Goal: Transaction & Acquisition: Purchase product/service

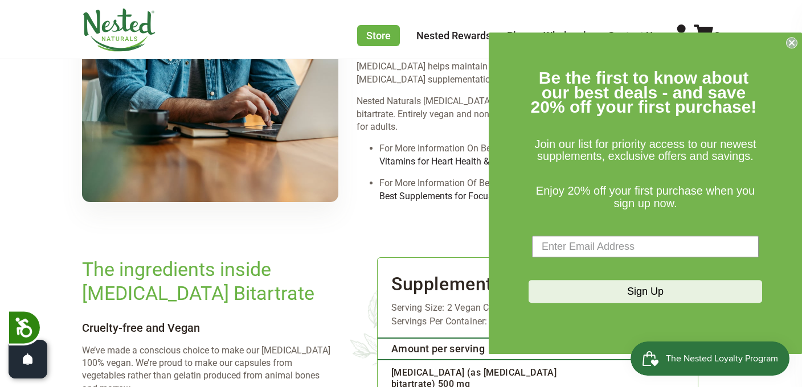
scroll to position [1381, 0]
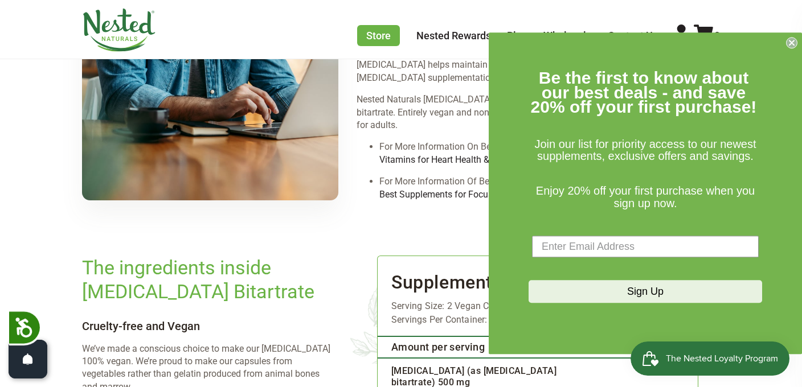
click at [794, 44] on circle "Close dialog" at bounding box center [792, 43] width 11 height 11
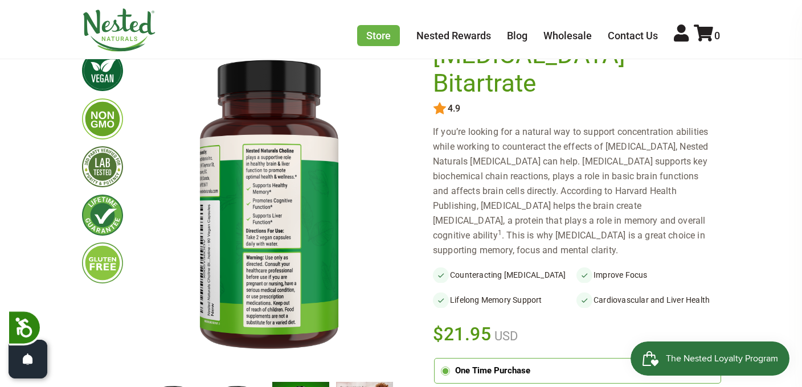
scroll to position [0, 0]
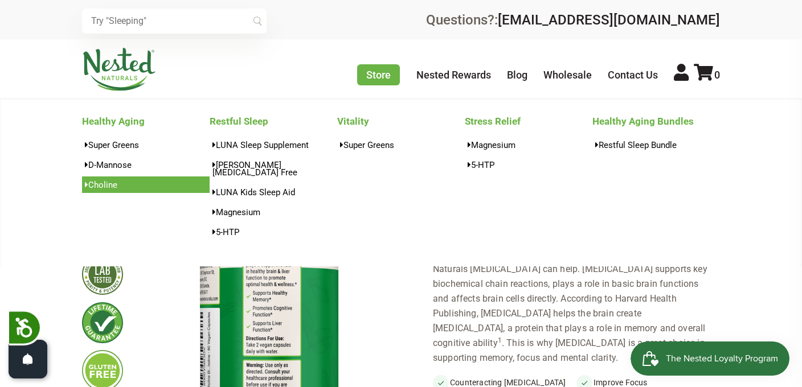
click at [112, 182] on link "Choline" at bounding box center [146, 185] width 128 height 17
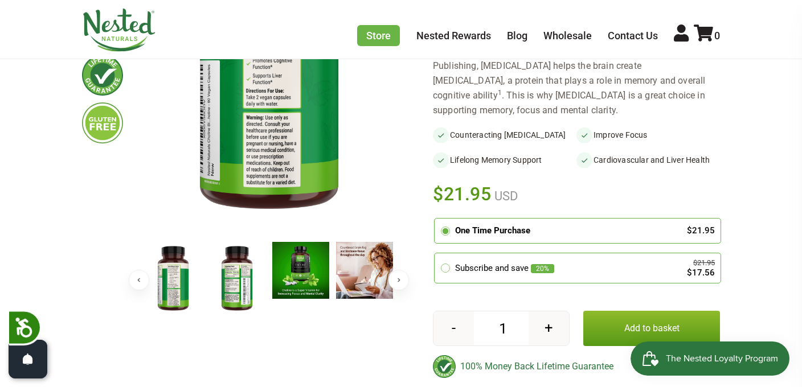
scroll to position [248, 0]
click at [551, 311] on button "+" at bounding box center [549, 328] width 40 height 34
type input "4"
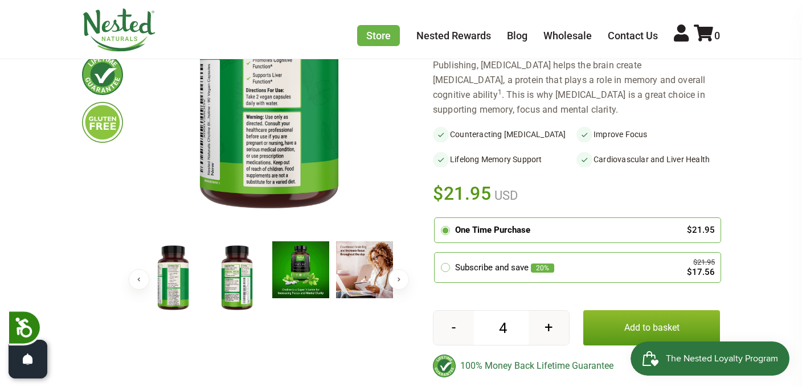
click at [625, 310] on button "Add to basket" at bounding box center [651, 327] width 137 height 35
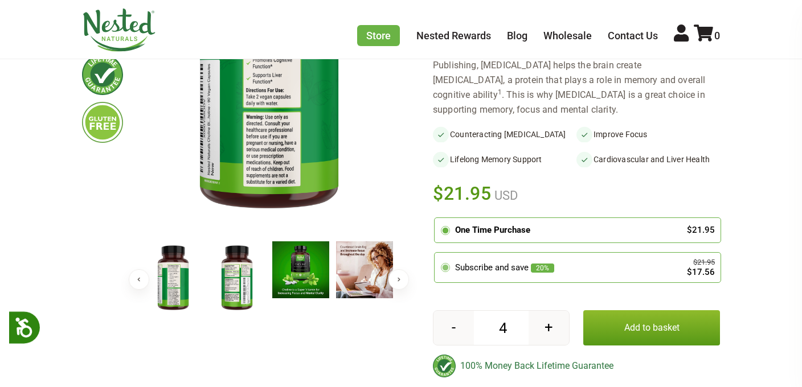
click at [445, 265] on circle at bounding box center [446, 268] width 6 height 6
click at [437, 255] on input "radio" at bounding box center [437, 255] width 0 height 0
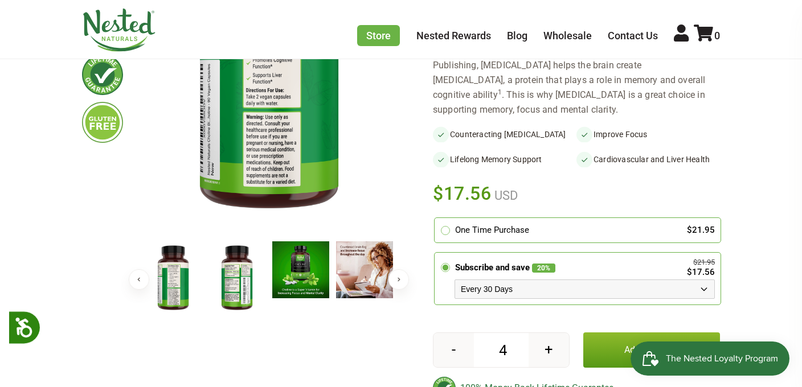
click at [452, 333] on button "-" at bounding box center [453, 350] width 40 height 34
type input "1"
click at [673, 333] on button "Add to basket" at bounding box center [651, 350] width 137 height 35
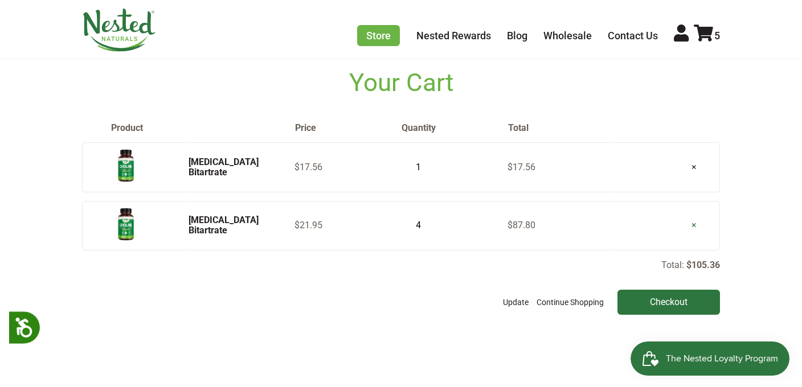
click at [693, 227] on link "×" at bounding box center [693, 225] width 23 height 29
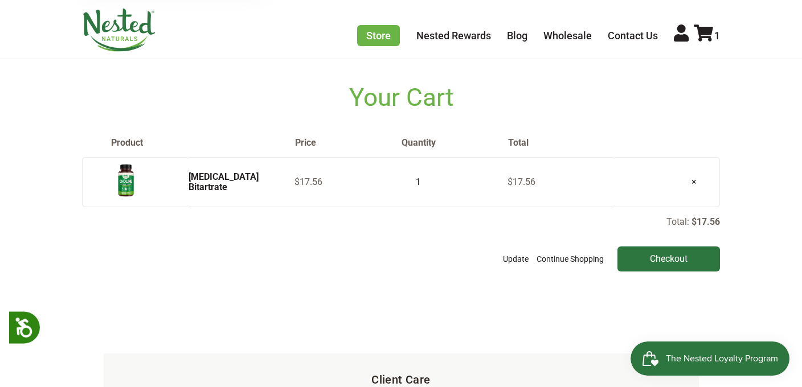
scroll to position [56, 0]
click at [686, 256] on input "Checkout" at bounding box center [668, 258] width 103 height 25
click at [125, 182] on img at bounding box center [126, 180] width 28 height 37
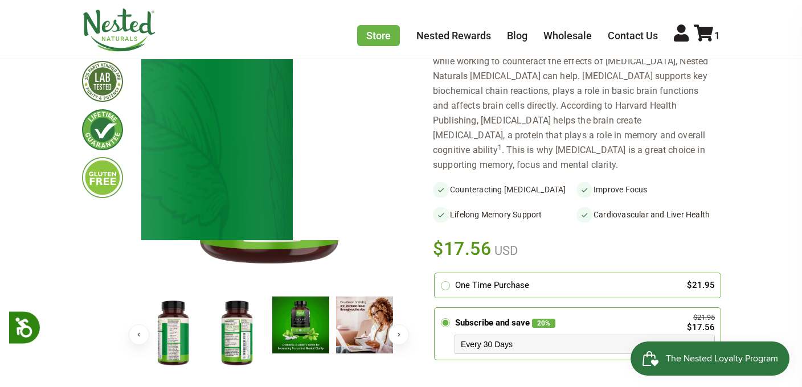
scroll to position [194, 0]
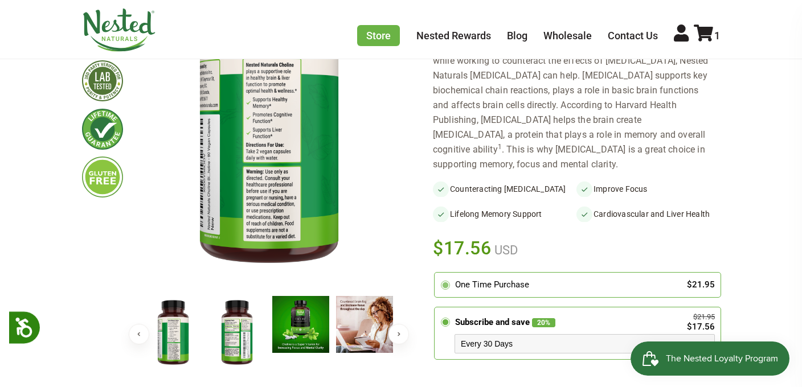
click at [635, 279] on div "One Time Purchase" at bounding box center [565, 285] width 220 height 13
click at [437, 275] on input "radio" at bounding box center [437, 275] width 0 height 0
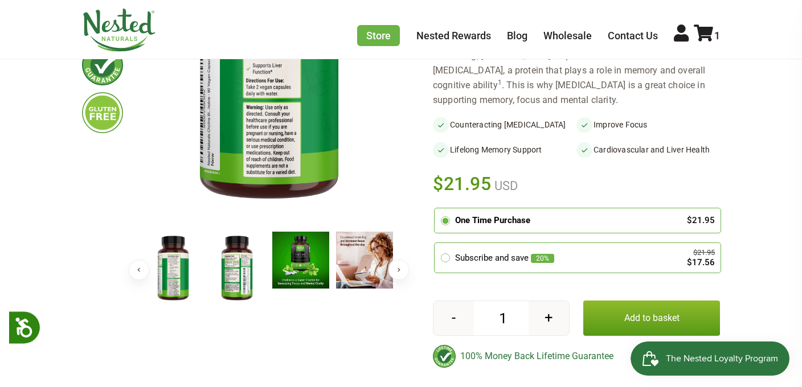
scroll to position [260, 0]
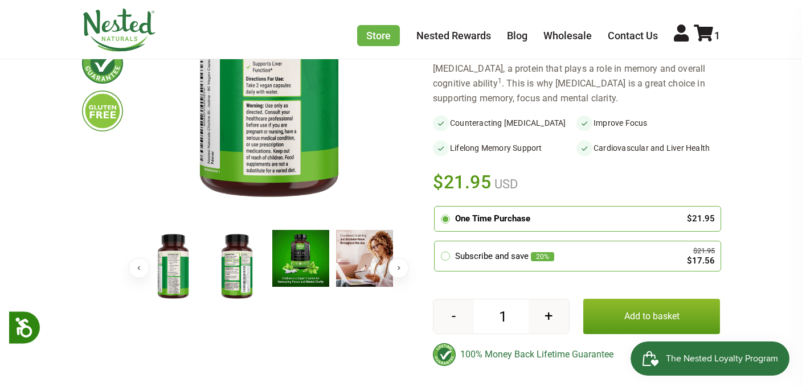
click at [554, 300] on button "+" at bounding box center [549, 317] width 40 height 34
type input "5"
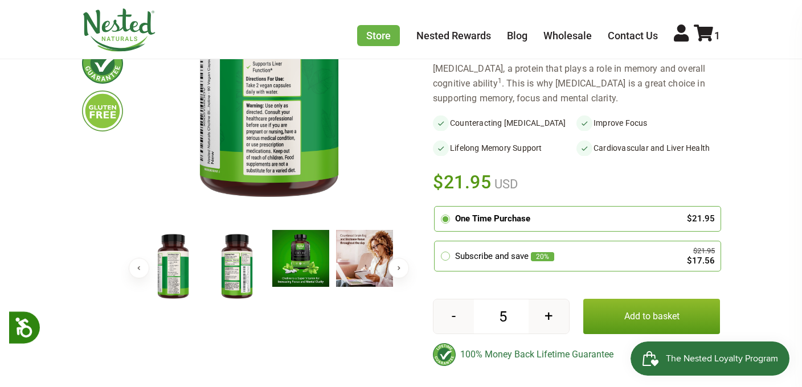
click at [621, 299] on button "Add to basket" at bounding box center [651, 316] width 137 height 35
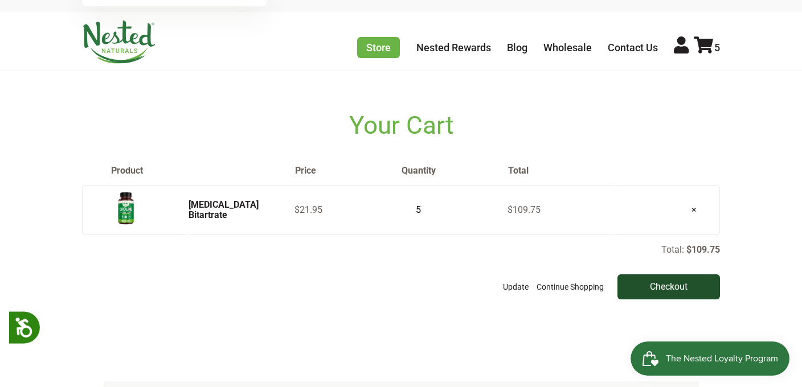
click at [662, 288] on input "Checkout" at bounding box center [668, 287] width 103 height 25
